Goal: Information Seeking & Learning: Learn about a topic

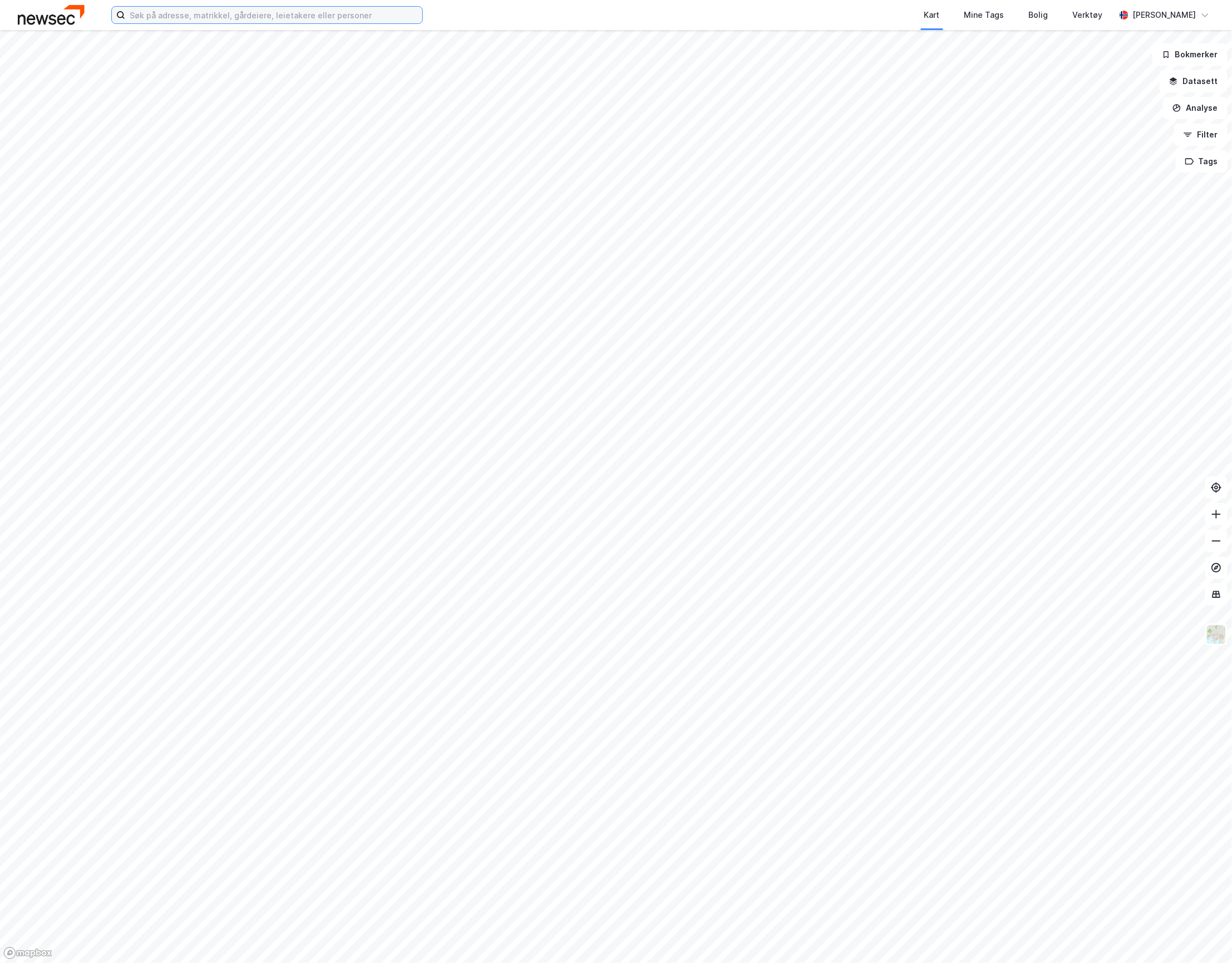
click at [192, 14] on input at bounding box center [274, 15] width 297 height 17
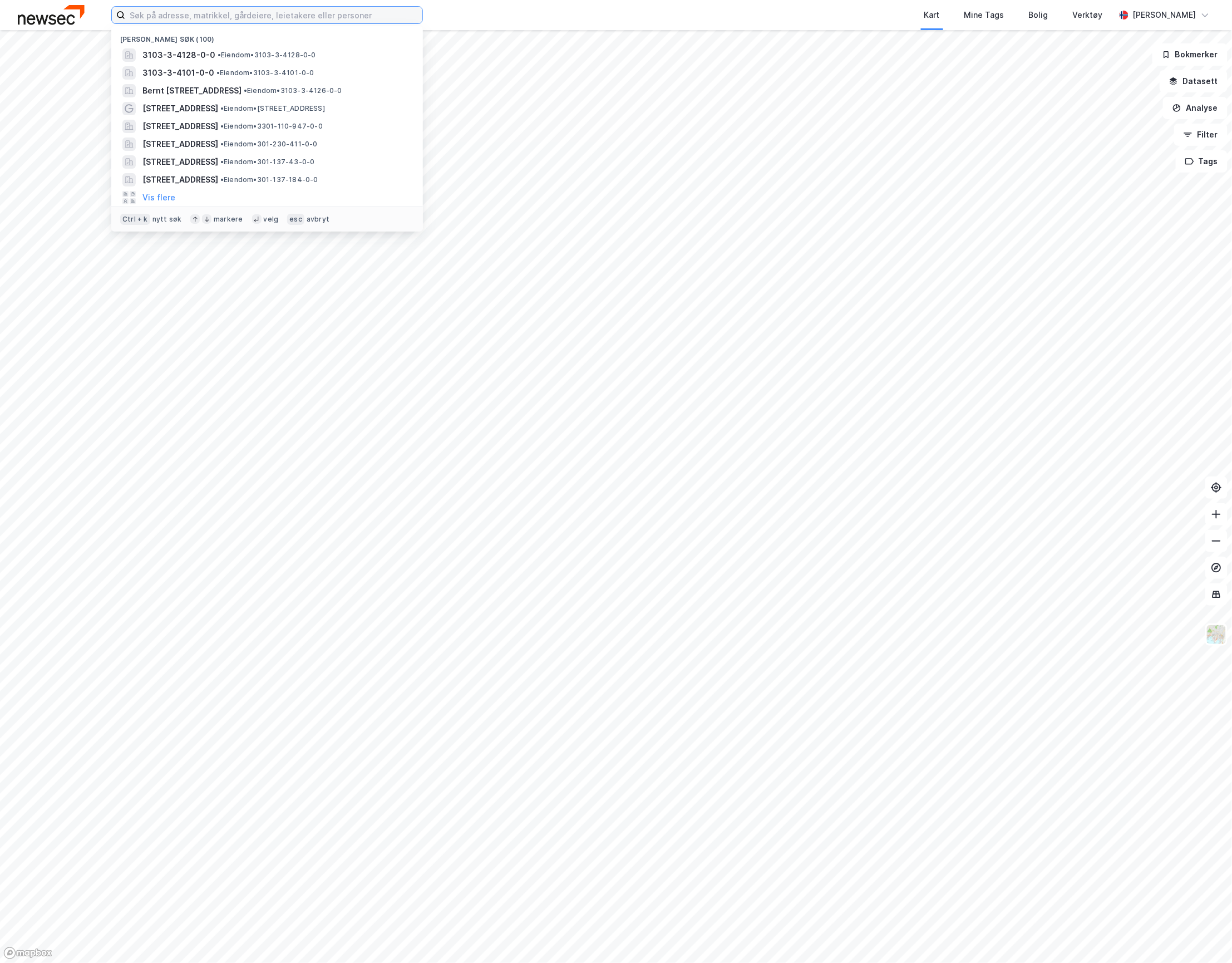
paste input "[STREET_ADDRESS]"
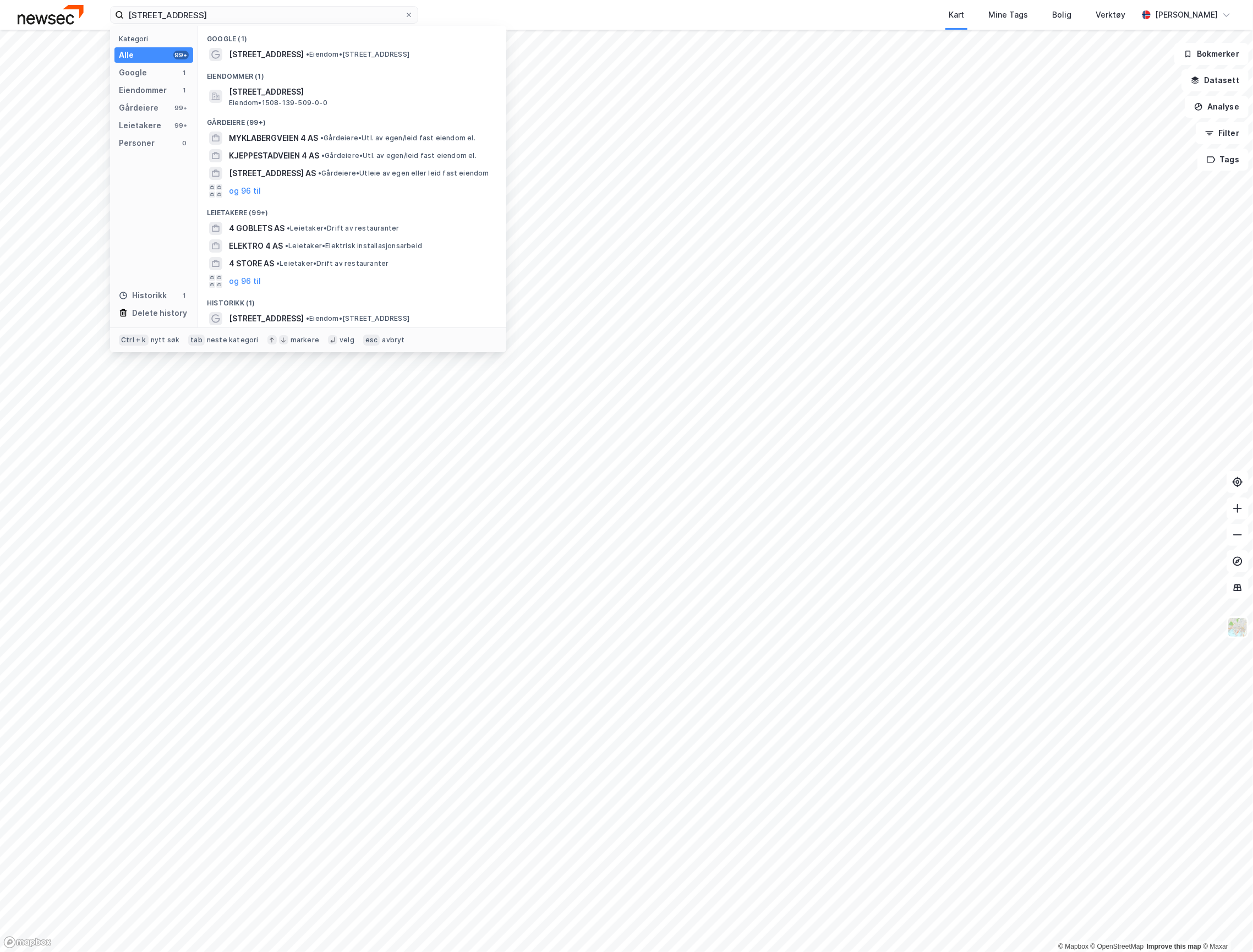
click at [489, 11] on div "Kart Mine Tags Bolig Verktøy" at bounding box center [804, 15] width 667 height 30
click at [233, 22] on input "[STREET_ADDRESS]" at bounding box center [264, 15] width 280 height 17
paste input "[STREET_ADDRESS]"
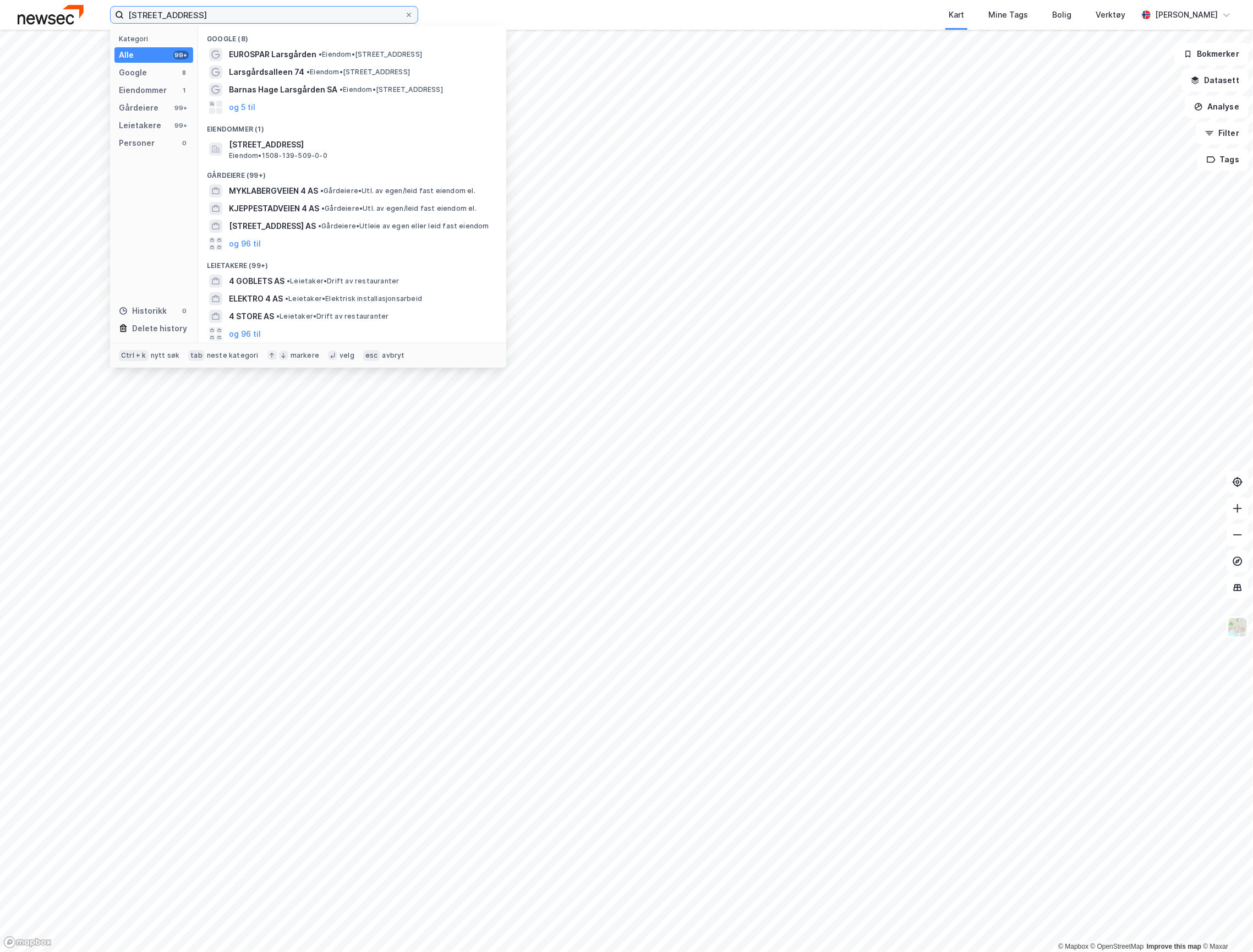
drag, startPoint x: 306, startPoint y: 16, endPoint x: 131, endPoint y: 12, distance: 175.0
click at [131, 12] on input "[STREET_ADDRESS]" at bounding box center [264, 15] width 280 height 17
paste input
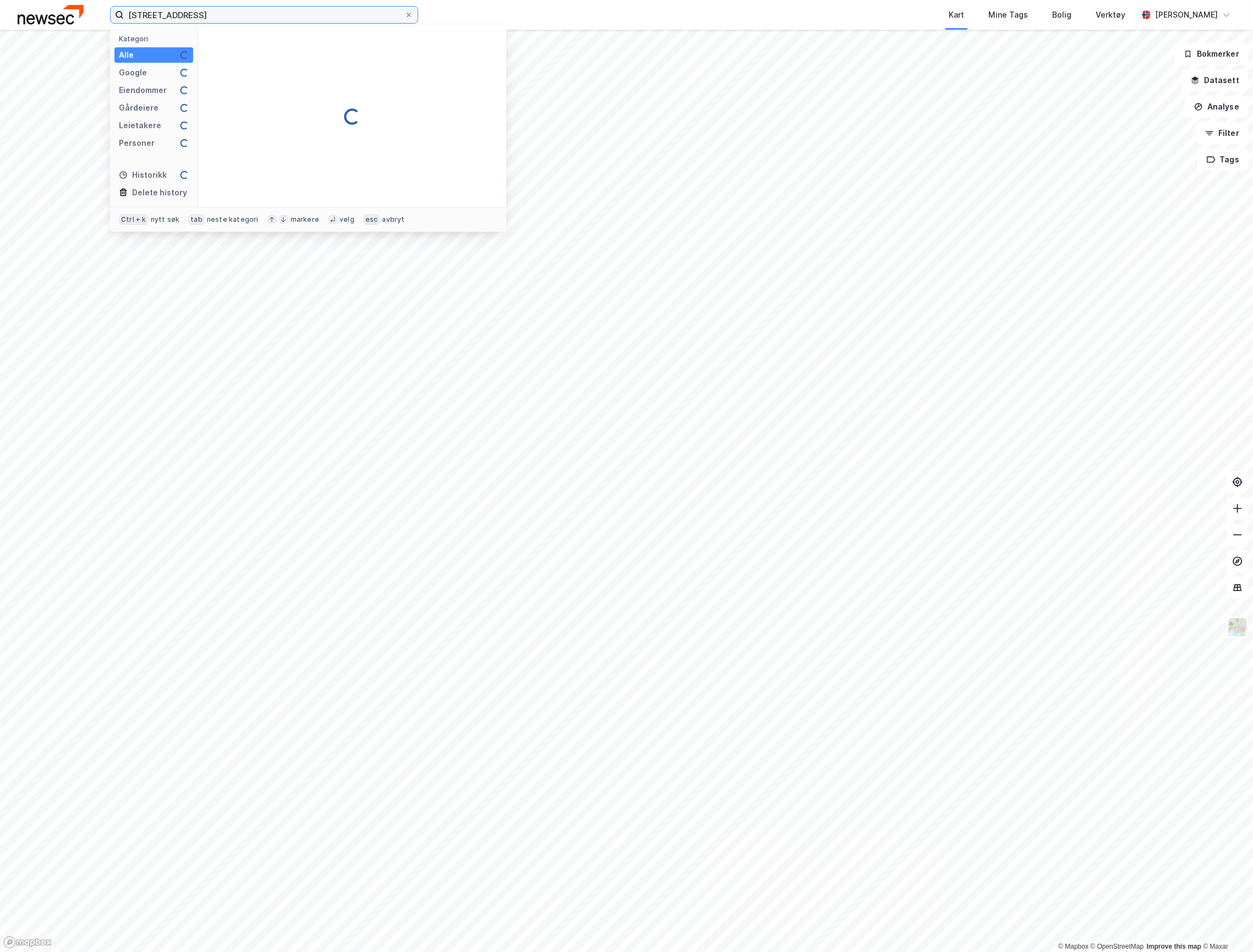
drag, startPoint x: 236, startPoint y: 15, endPoint x: 83, endPoint y: 14, distance: 153.0
click at [83, 14] on div "[STREET_ADDRESS] Kategori Alle Google Eiendommer Gårdeiere Leietakere Personer …" at bounding box center [626, 15] width 1253 height 30
paste input
type input "[STREET_ADDRESS]"
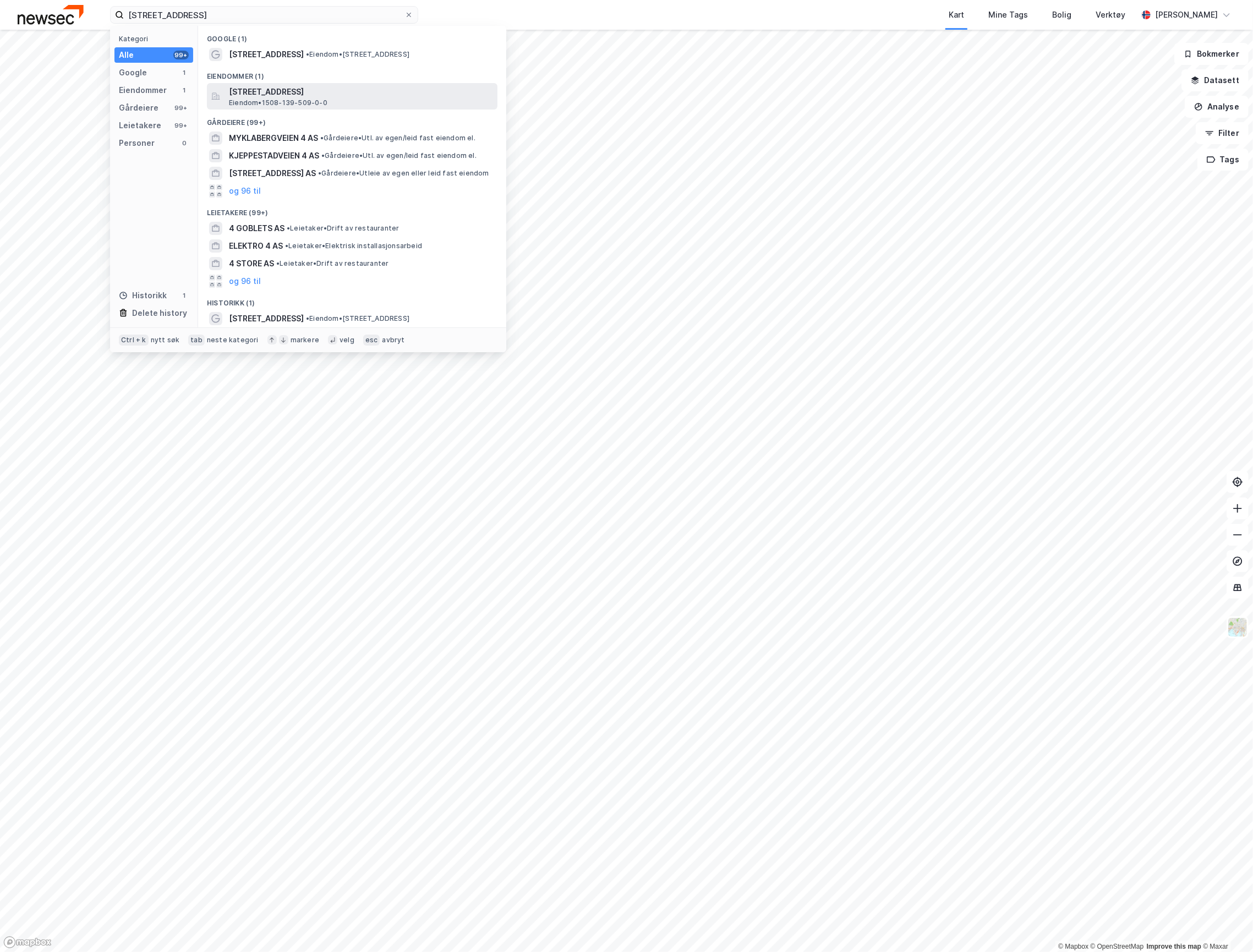
click at [278, 89] on span "[STREET_ADDRESS]" at bounding box center [361, 92] width 264 height 13
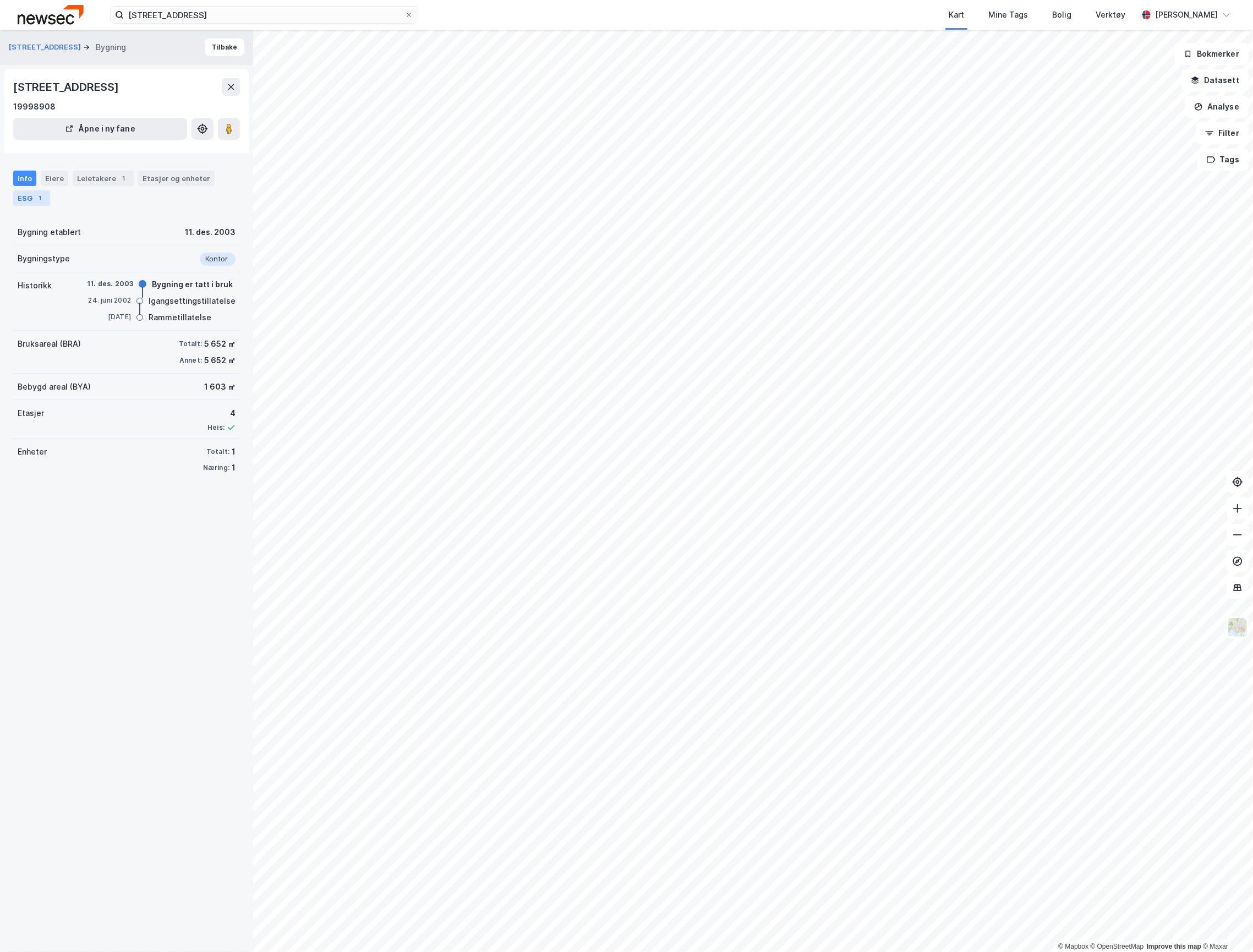
click at [29, 206] on div "ESG 1" at bounding box center [31, 198] width 37 height 15
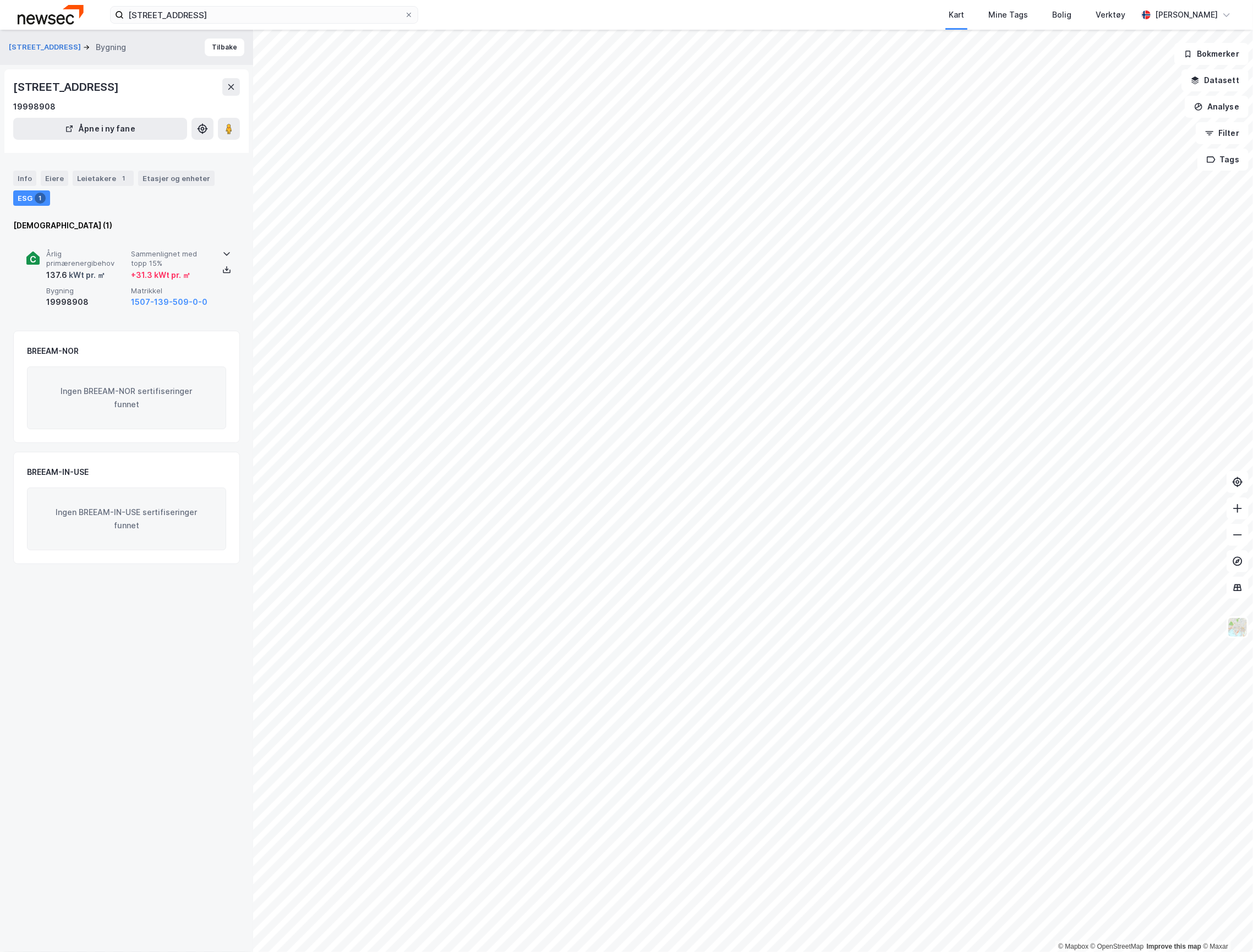
click at [113, 282] on div "137.6 kWt pr. ㎡" at bounding box center [86, 275] width 80 height 13
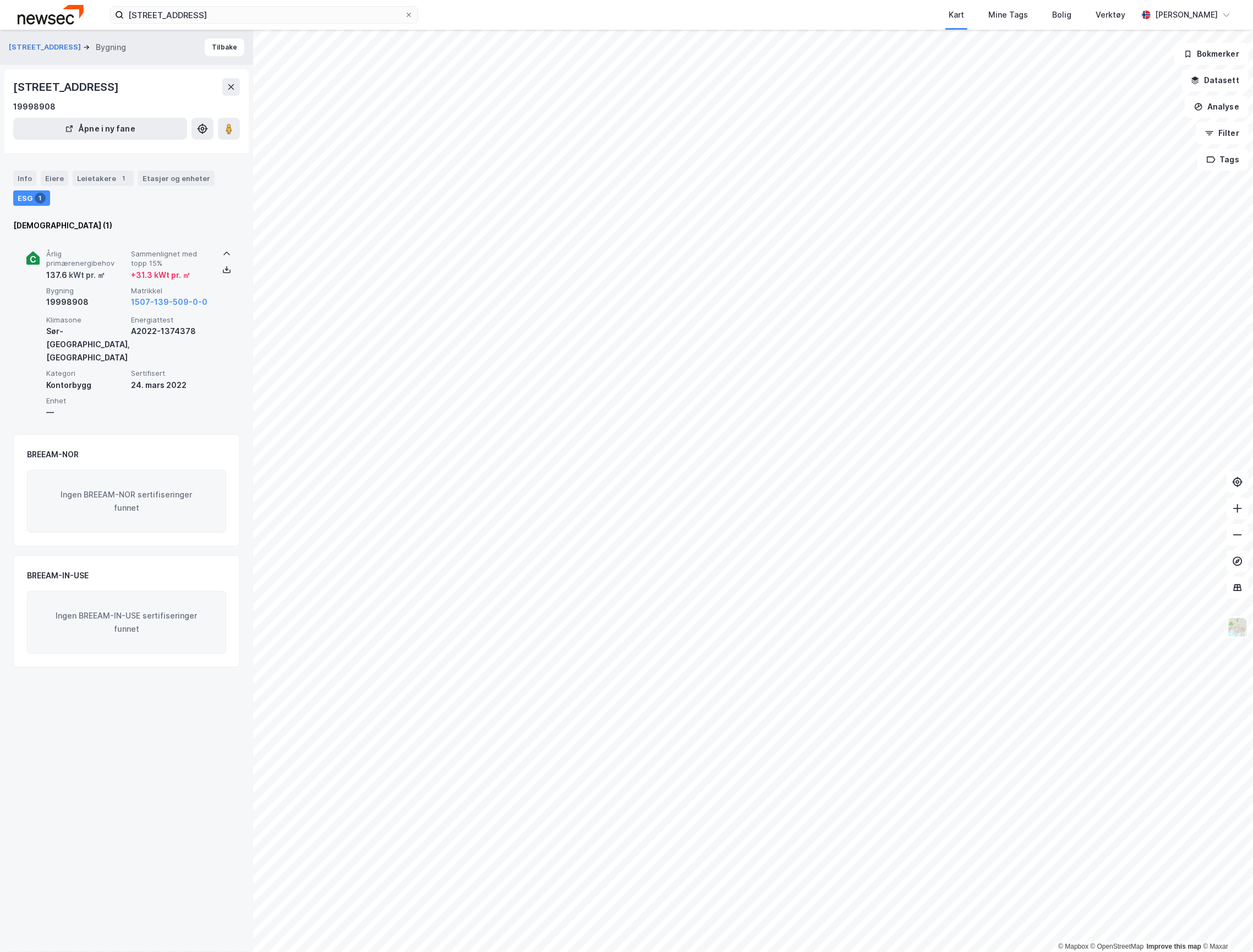
click at [113, 258] on div "Årlig primærenergibehov 137.6 kWt pr. ㎡ Sammenlignet med topp 15% + 31.3 kWt pr…" at bounding box center [126, 331] width 200 height 189
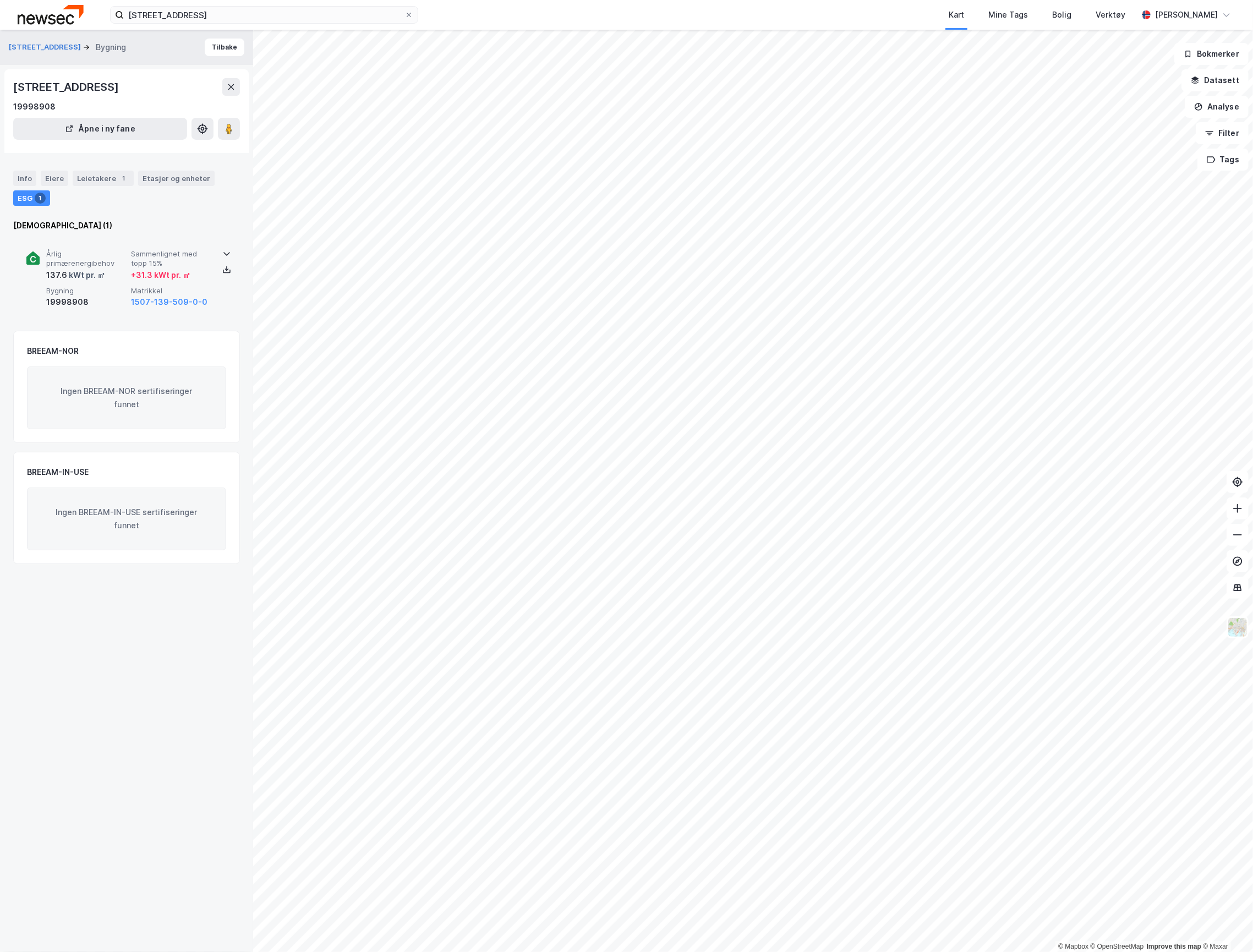
click at [108, 264] on div "Årlig primærenergibehov 137.6 kWt pr. ㎡ Sammenlignet med topp 15% + 31.3 kWt pr…" at bounding box center [126, 279] width 200 height 85
